Goal: Information Seeking & Learning: Learn about a topic

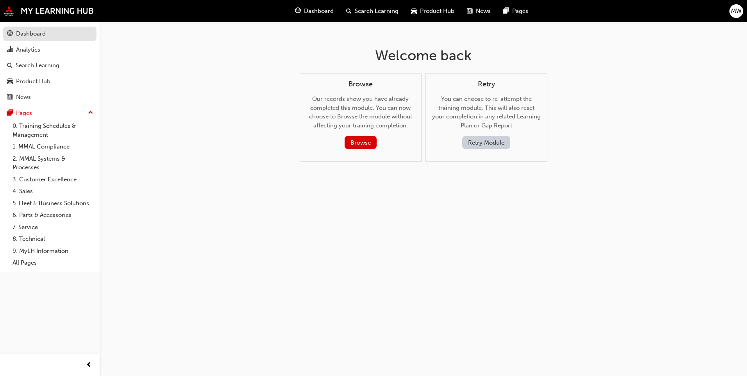
click at [43, 38] on div "Dashboard" at bounding box center [31, 33] width 30 height 9
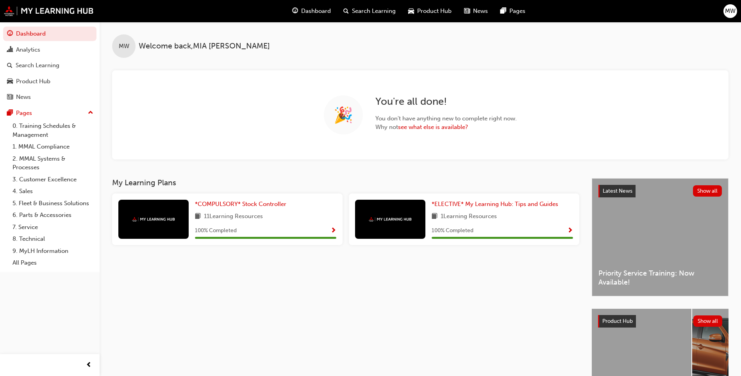
click at [442, 12] on span "Product Hub" at bounding box center [434, 11] width 34 height 9
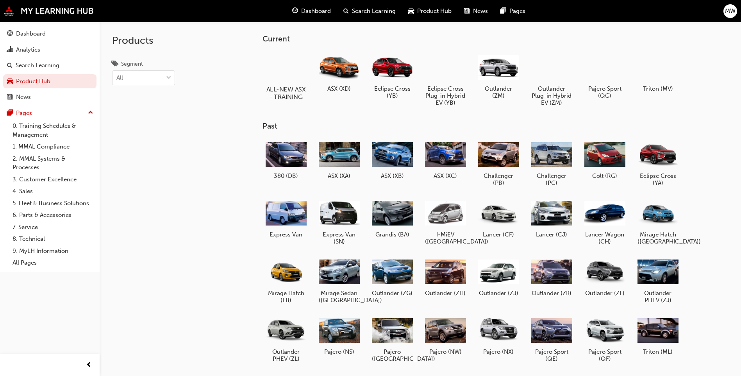
click at [289, 91] on h5 "ALL-NEW ASX - TRAINING" at bounding box center [285, 93] width 43 height 15
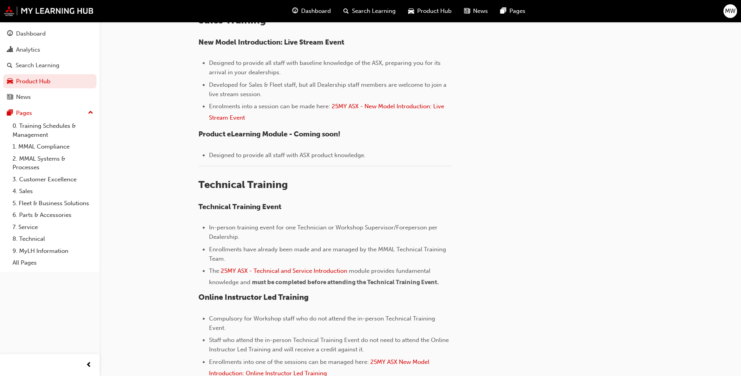
scroll to position [469, 0]
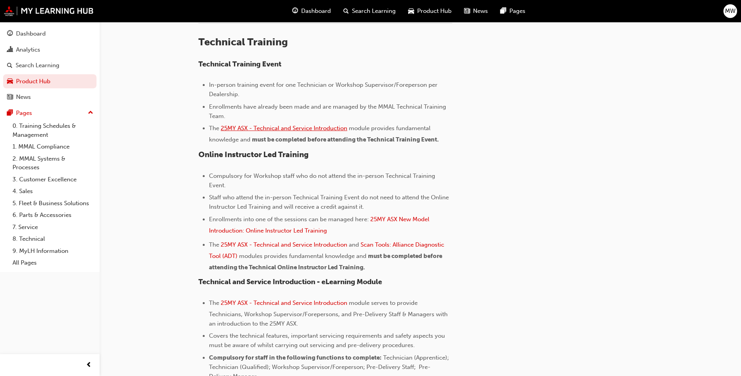
click at [301, 132] on span "25MY ASX - Technical and Service Introduction" at bounding box center [284, 128] width 127 height 7
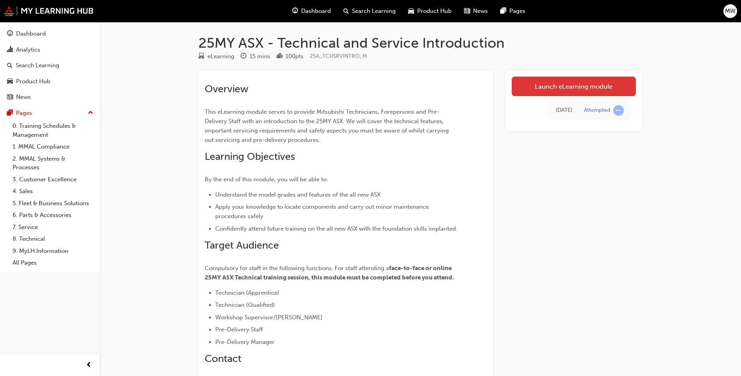
click at [541, 88] on link "Launch eLearning module" at bounding box center [574, 87] width 124 height 20
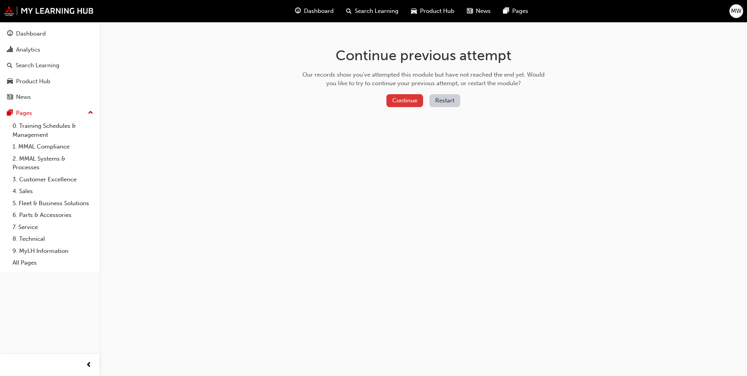
click at [408, 101] on button "Continue" at bounding box center [404, 100] width 37 height 13
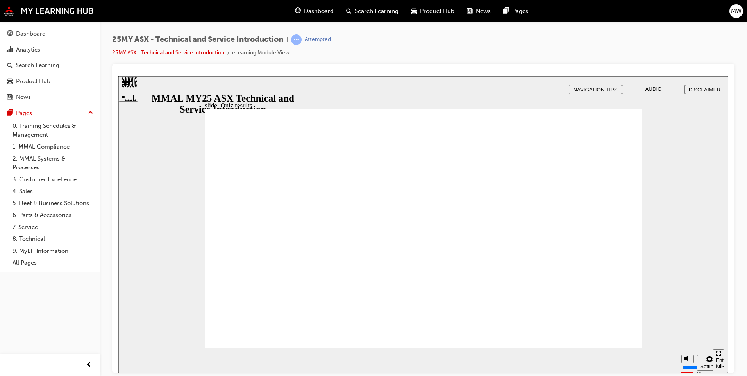
drag, startPoint x: 564, startPoint y: 342, endPoint x: 557, endPoint y: 342, distance: 7.4
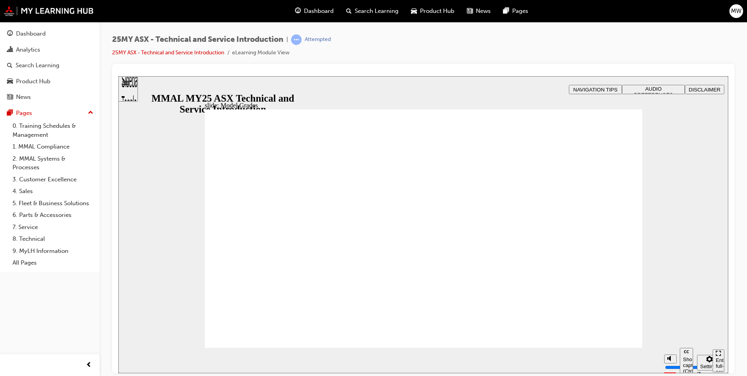
drag, startPoint x: 421, startPoint y: 282, endPoint x: 425, endPoint y: 279, distance: 4.7
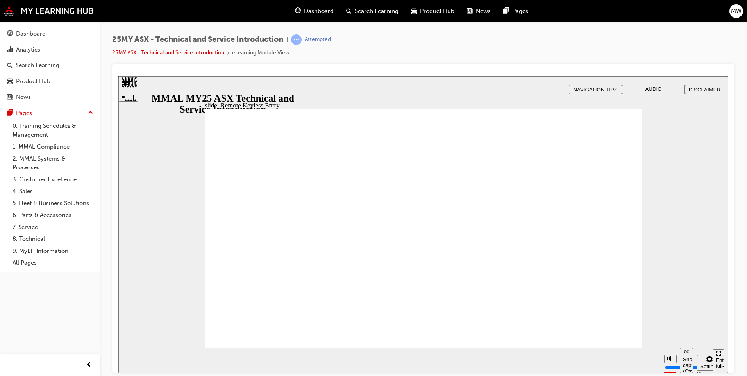
type input "16"
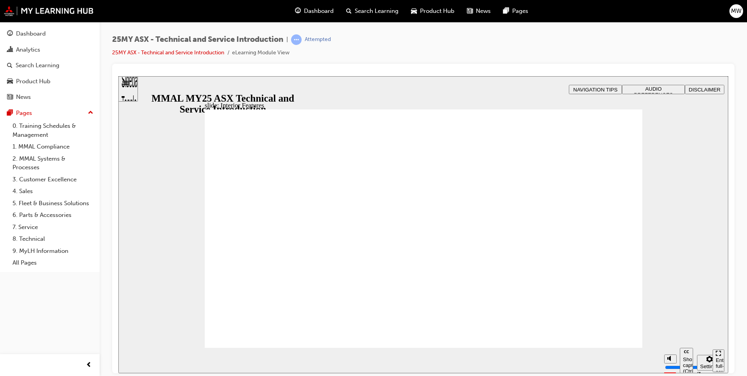
type input "16"
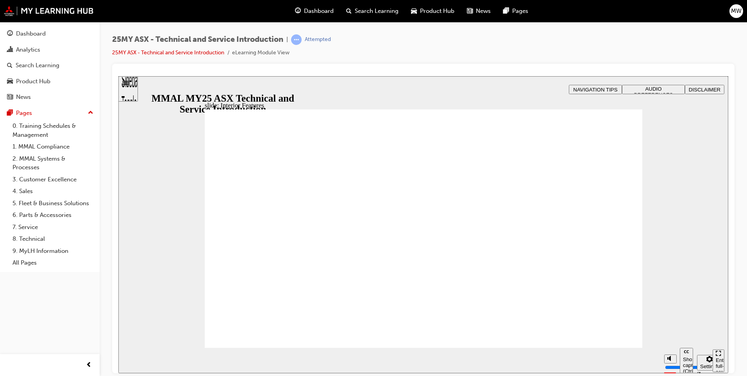
type input "17"
